Goal: Navigation & Orientation: Go to known website

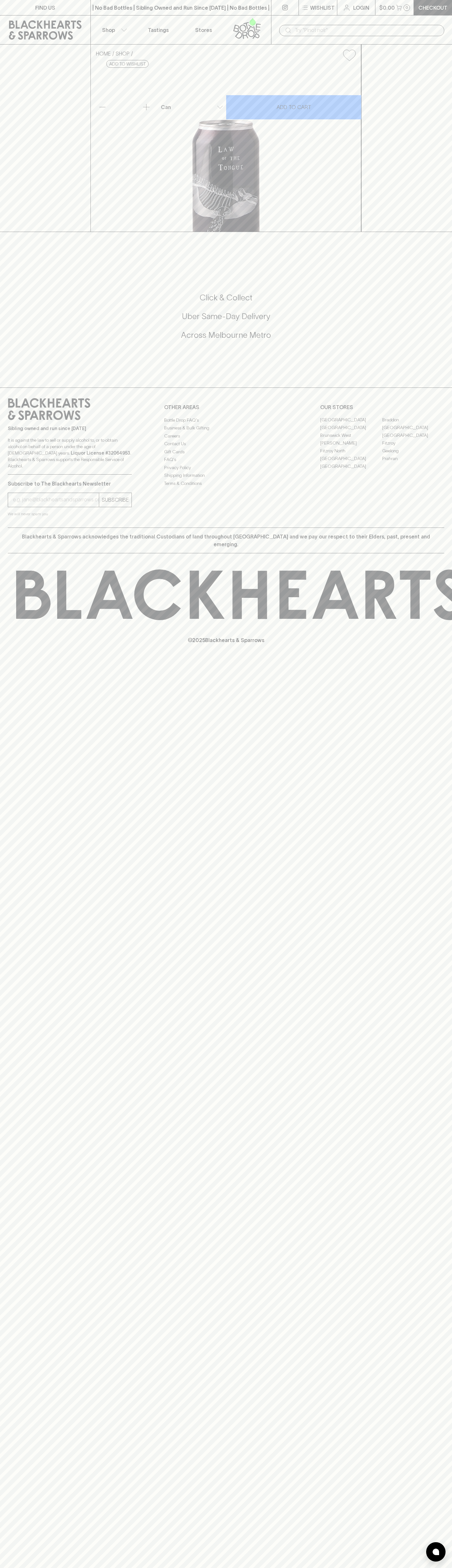
click at [361, 3] on link "Login" at bounding box center [356, 7] width 38 height 15
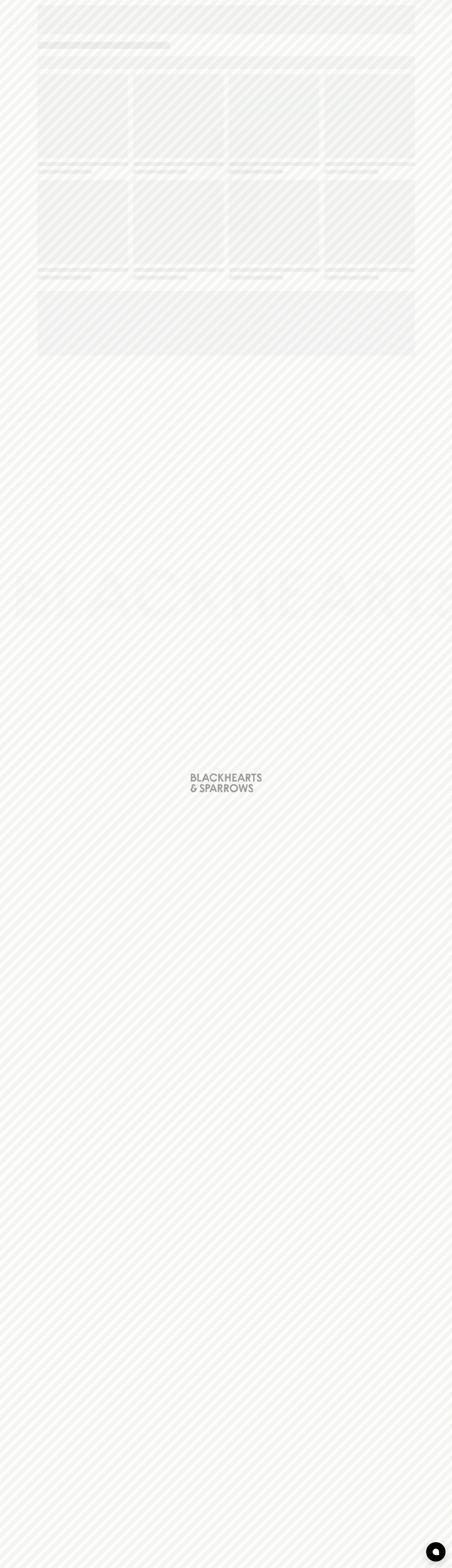
click at [448, 630] on div "Loading" at bounding box center [226, 784] width 452 height 1568
click at [400, 1567] on html "FIND US | No Bad Bottles | Sibling Owned and Run Since [DATE] | No Bad Bottles …" at bounding box center [226, 784] width 452 height 1568
click at [5, 88] on div "Loading" at bounding box center [226, 784] width 452 height 1568
